Goal: Transaction & Acquisition: Register for event/course

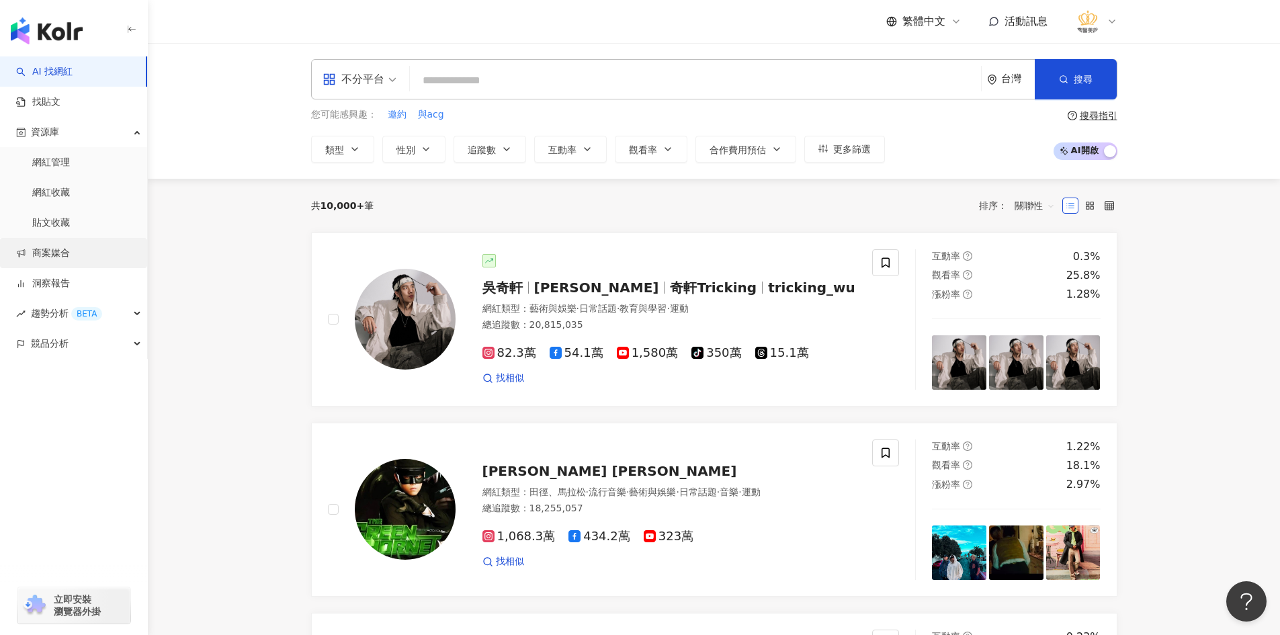
click at [70, 259] on link "商案媒合" at bounding box center [43, 253] width 54 height 13
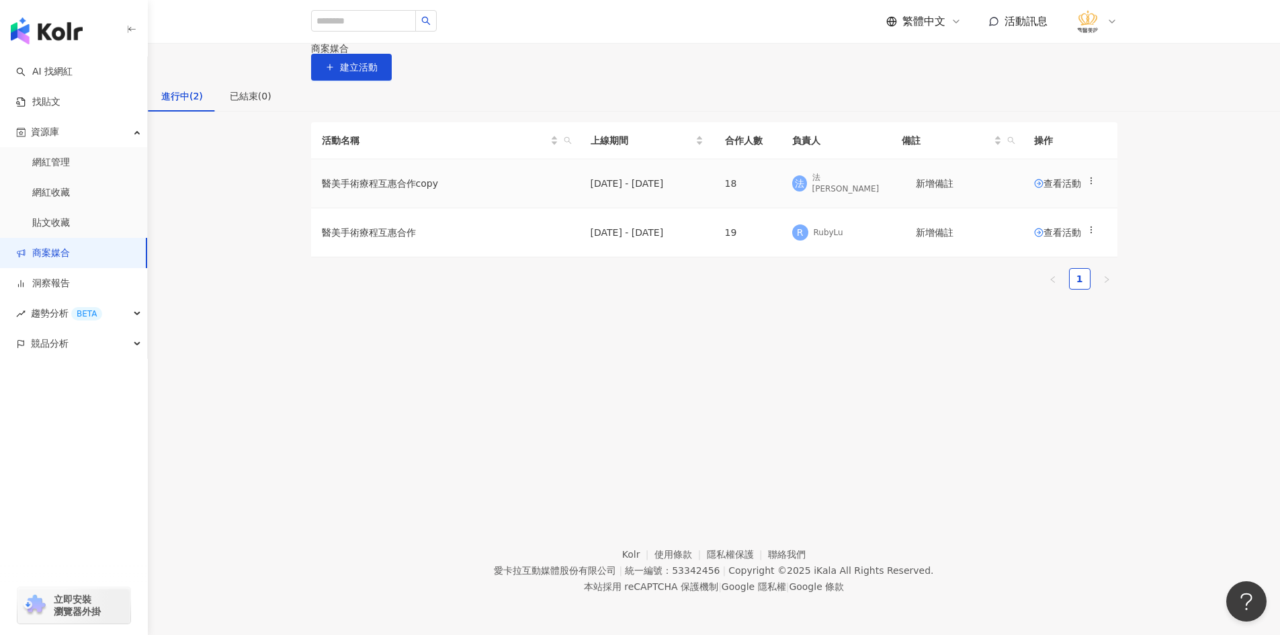
click at [504, 208] on td "醫美手術療程互惠合作copy" at bounding box center [445, 183] width 269 height 49
click at [1034, 188] on span "查看活動" at bounding box center [1057, 183] width 47 height 9
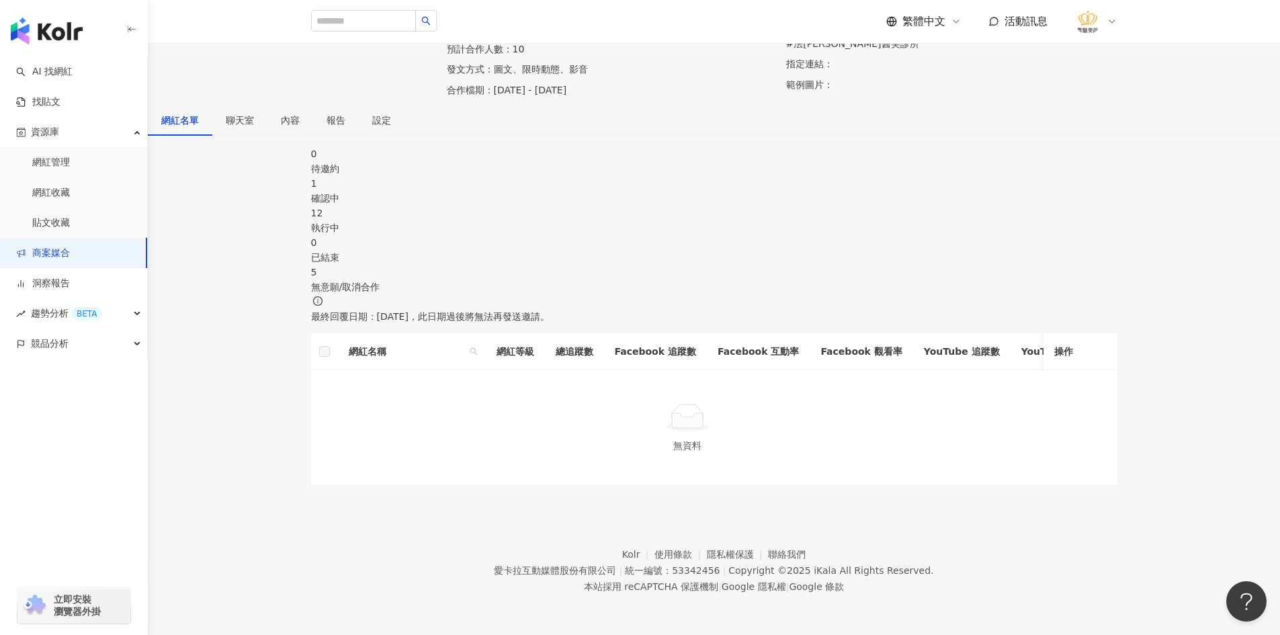
scroll to position [196, 0]
click at [520, 191] on div "確認中" at bounding box center [714, 198] width 807 height 15
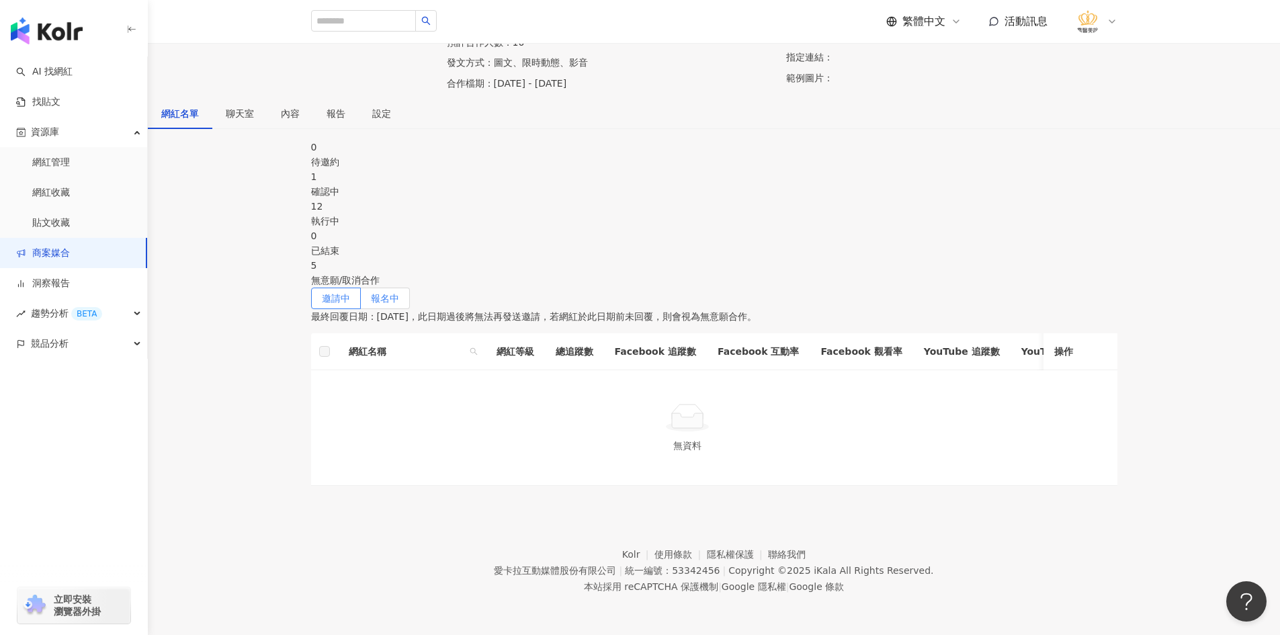
click at [399, 293] on span "報名中" at bounding box center [385, 298] width 28 height 11
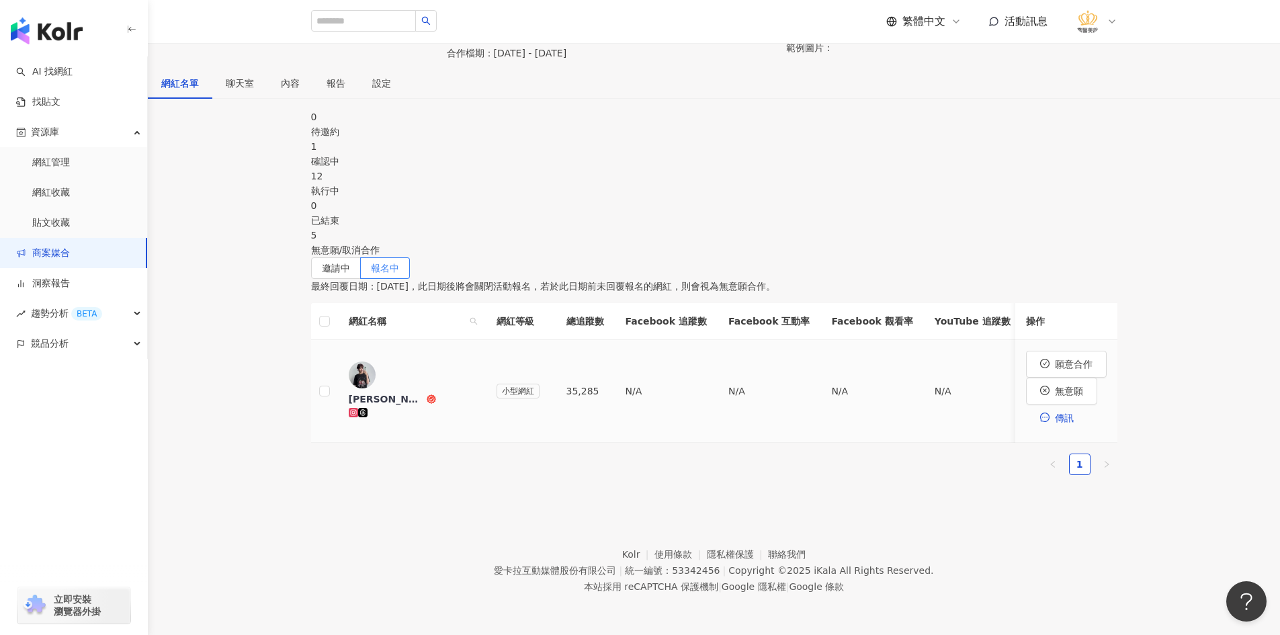
click at [456, 393] on div "[PERSON_NAME]" at bounding box center [412, 407] width 126 height 28
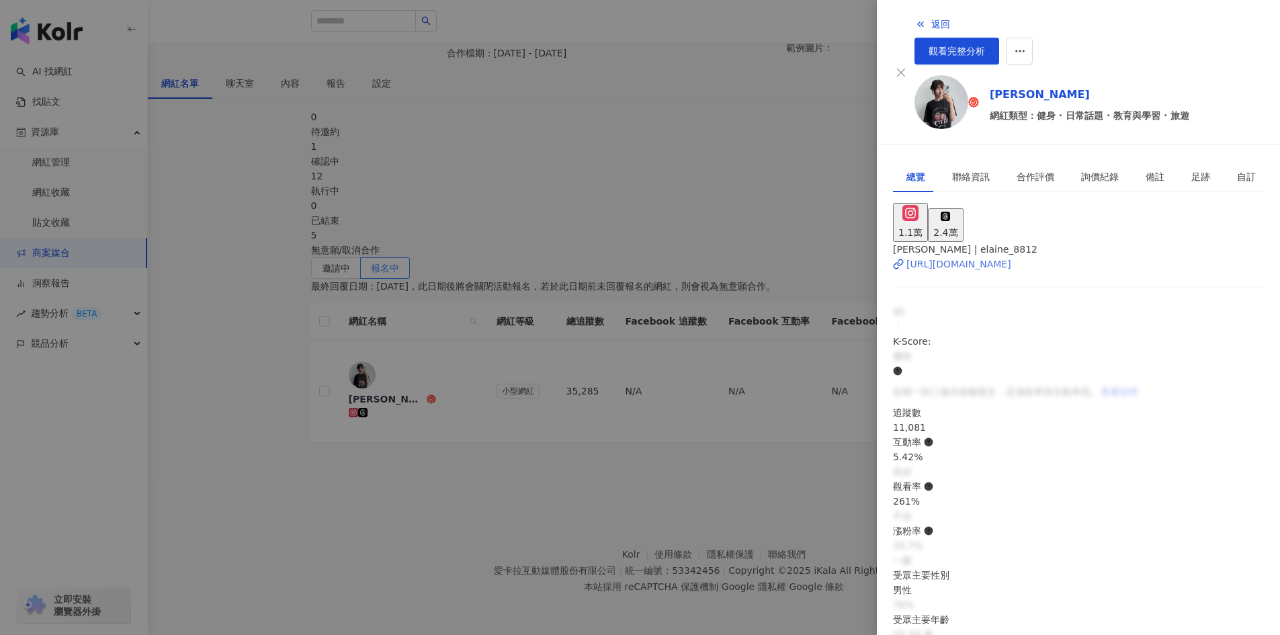
click at [1012, 257] on div "[URL][DOMAIN_NAME]" at bounding box center [959, 264] width 105 height 15
